Goal: Task Accomplishment & Management: Complete application form

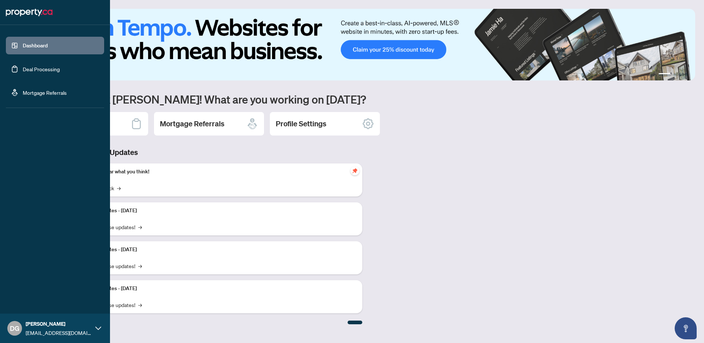
click at [23, 72] on link "Deal Processing" at bounding box center [41, 69] width 37 height 7
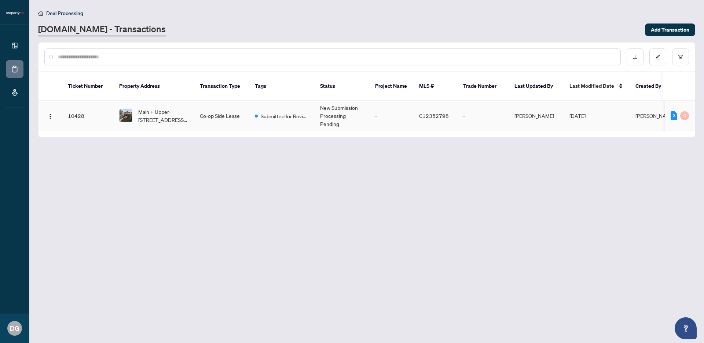
click at [610, 114] on td "[DATE]" at bounding box center [597, 116] width 66 height 30
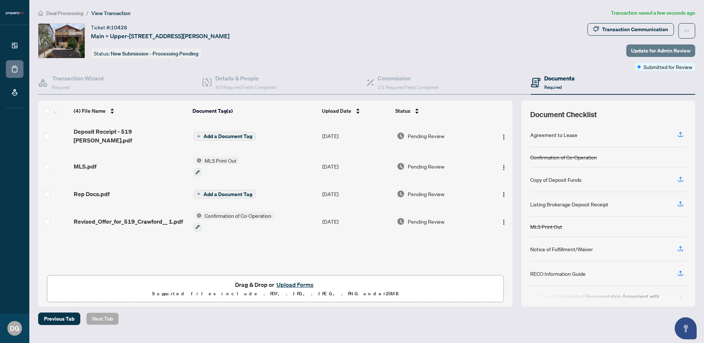
click at [652, 52] on span "Update for Admin Review" at bounding box center [660, 51] width 59 height 12
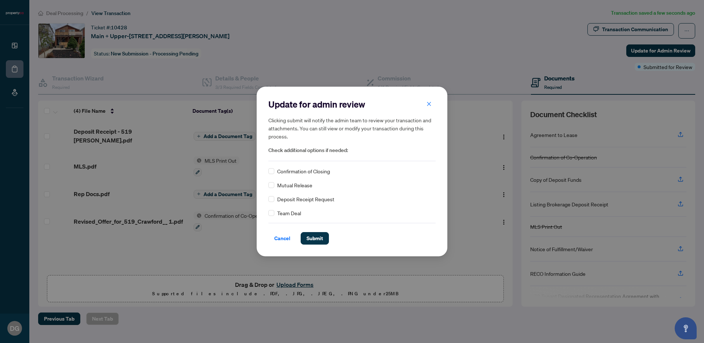
click at [304, 199] on span "Deposit Receipt Request" at bounding box center [305, 199] width 57 height 8
click at [319, 239] on span "Submit" at bounding box center [315, 238] width 17 height 12
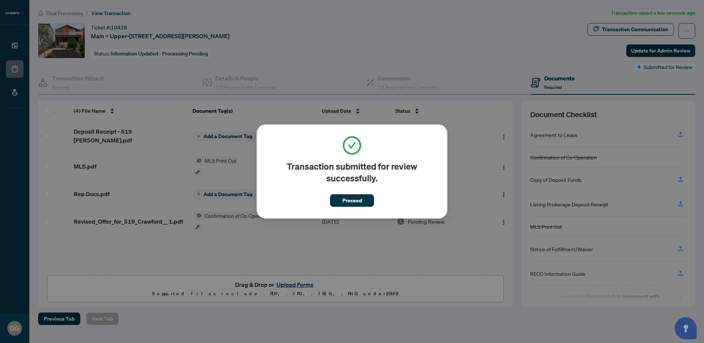
click at [350, 207] on div "Transaction submitted for review successfully. Proceed Cancel OK" at bounding box center [352, 171] width 191 height 94
click at [350, 203] on span "Proceed" at bounding box center [352, 200] width 19 height 12
